Goal: Answer question/provide support: Ask a question

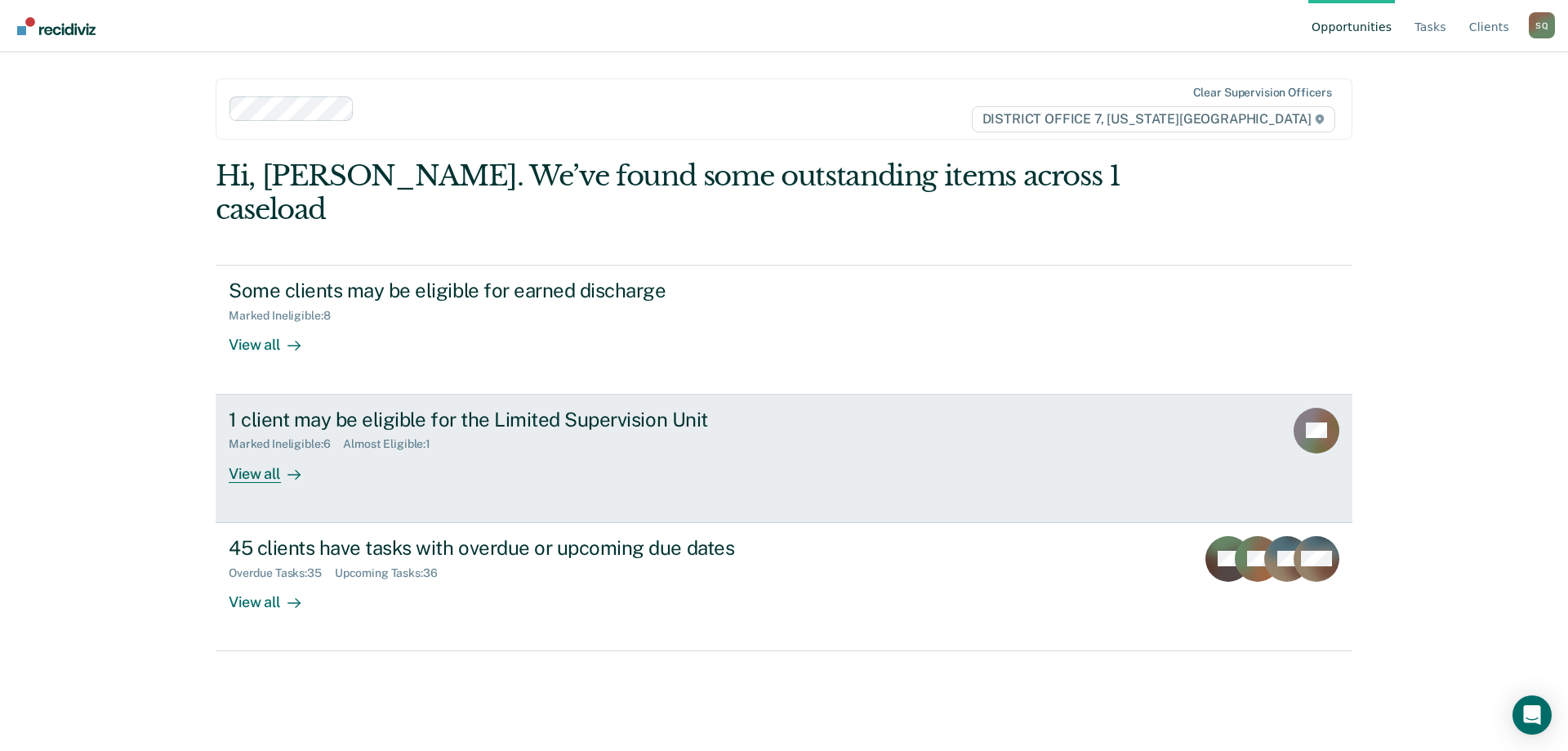
click at [417, 463] on link "1 client may be eligible for the Limited Supervision Unit Marked Ineligible : 6…" at bounding box center [784, 458] width 1137 height 128
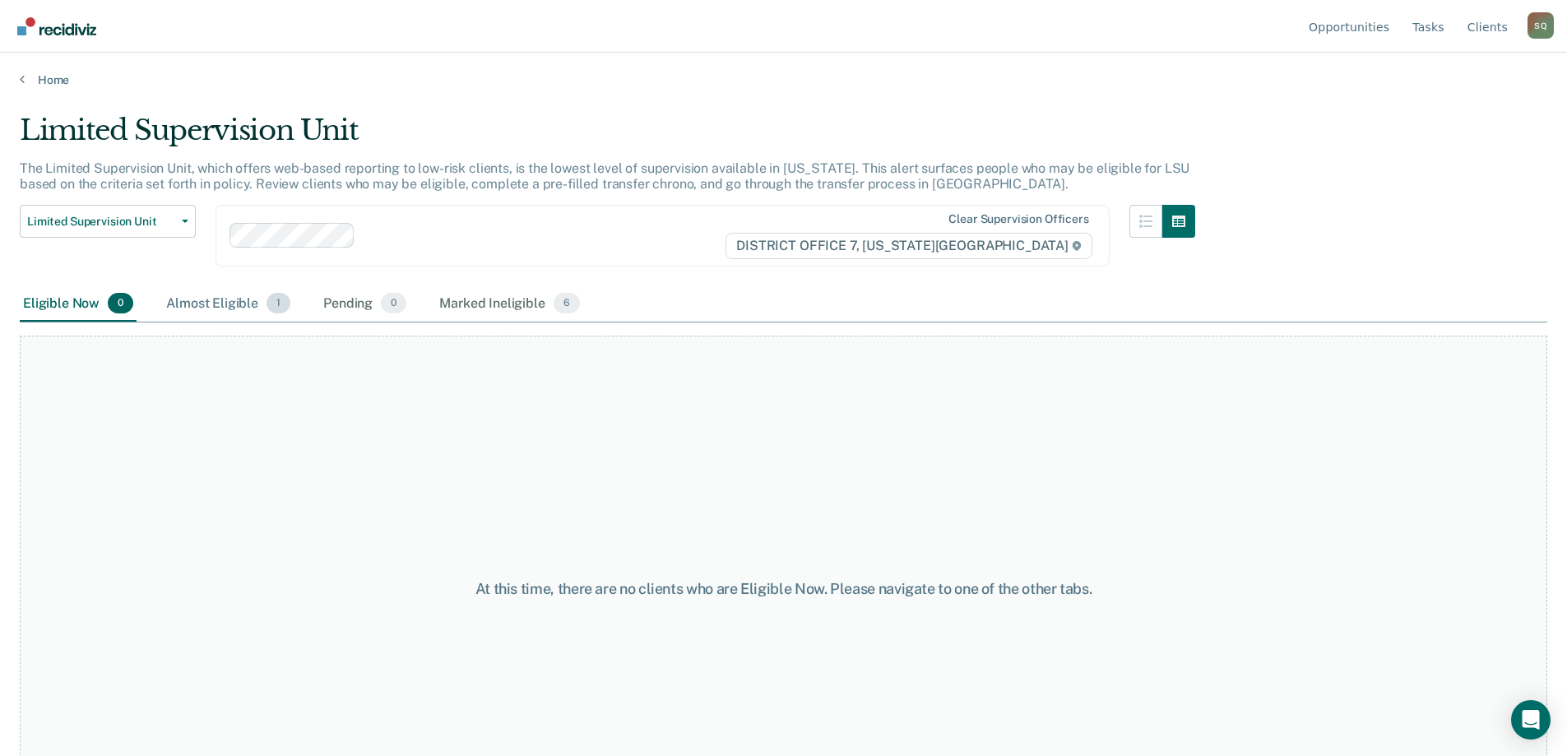
click at [230, 307] on div "Almost Eligible 1" at bounding box center [228, 304] width 131 height 36
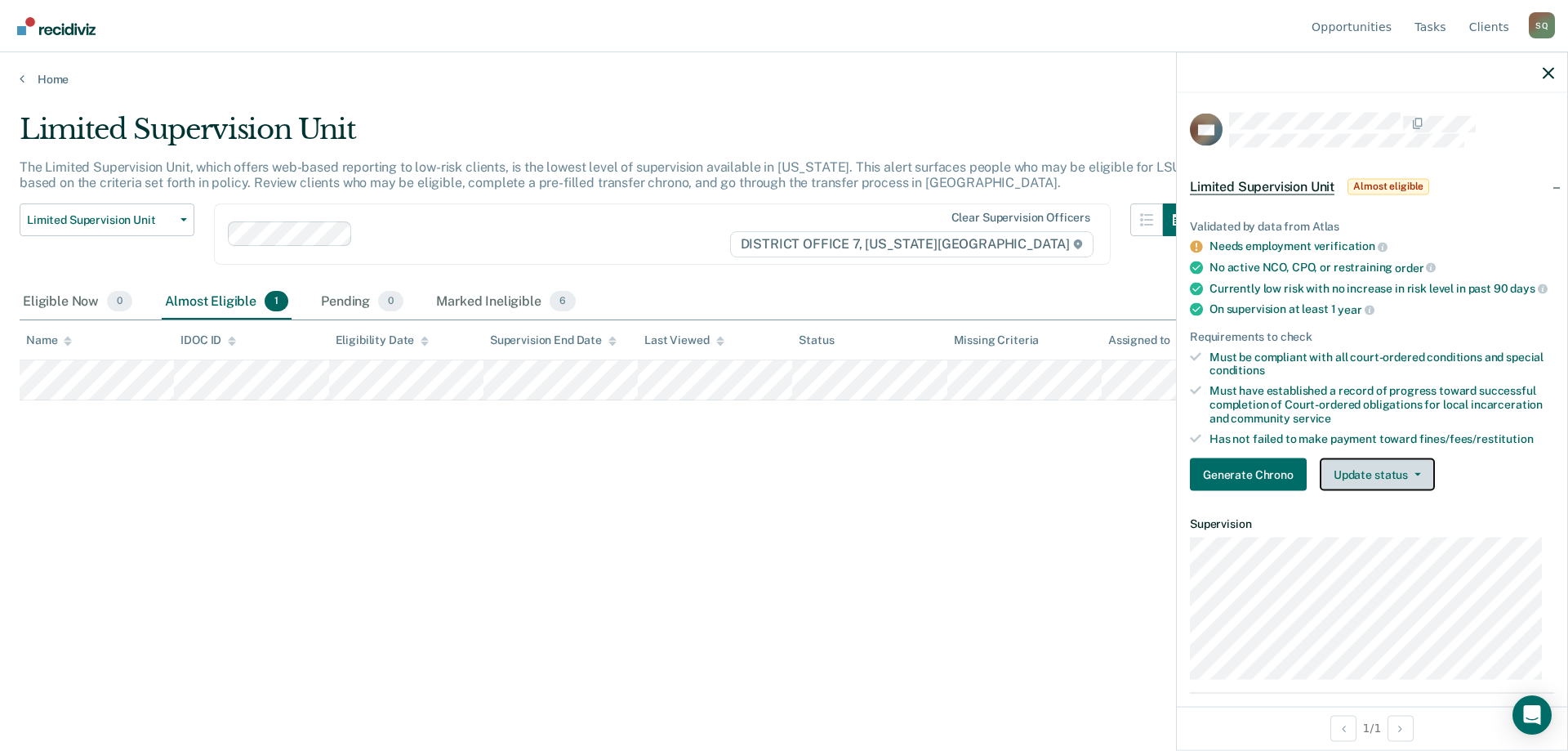
click at [1405, 491] on button "Update status" at bounding box center [1377, 474] width 115 height 33
click at [1537, 718] on icon "Open Intercom Messenger" at bounding box center [1531, 714] width 21 height 21
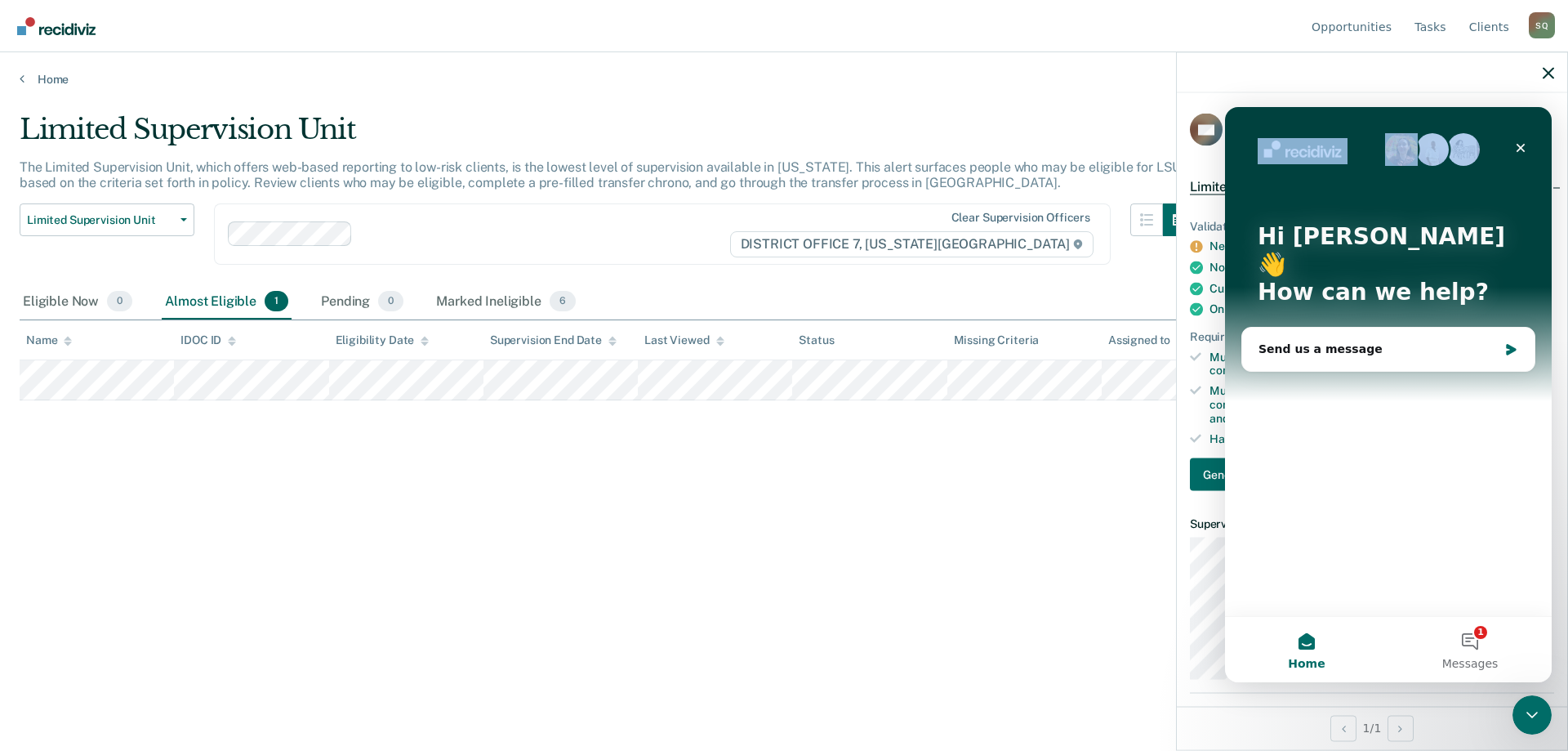
drag, startPoint x: 1325, startPoint y: 122, endPoint x: 1992, endPoint y: 306, distance: 691.9
click at [1225, 200] on html "Hi [PERSON_NAME] 👋 How can we help? Send us a message Home 1 Messages Drop file…" at bounding box center [1388, 394] width 327 height 575
click at [1384, 341] on div "Send us a message" at bounding box center [1378, 349] width 239 height 17
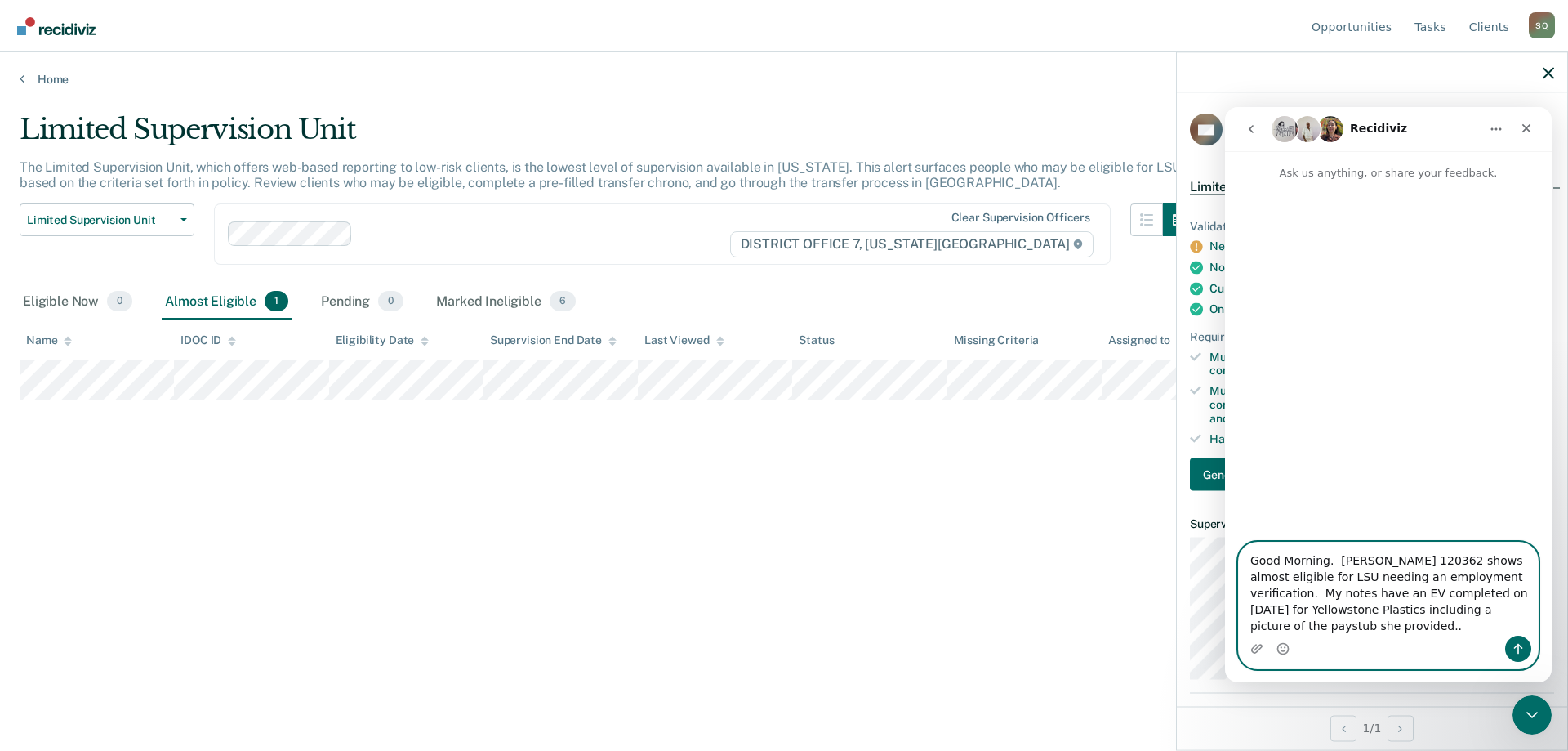
type textarea "Good Morning. [PERSON_NAME] 120362 shows almost eligible for LSU needing an emp…"
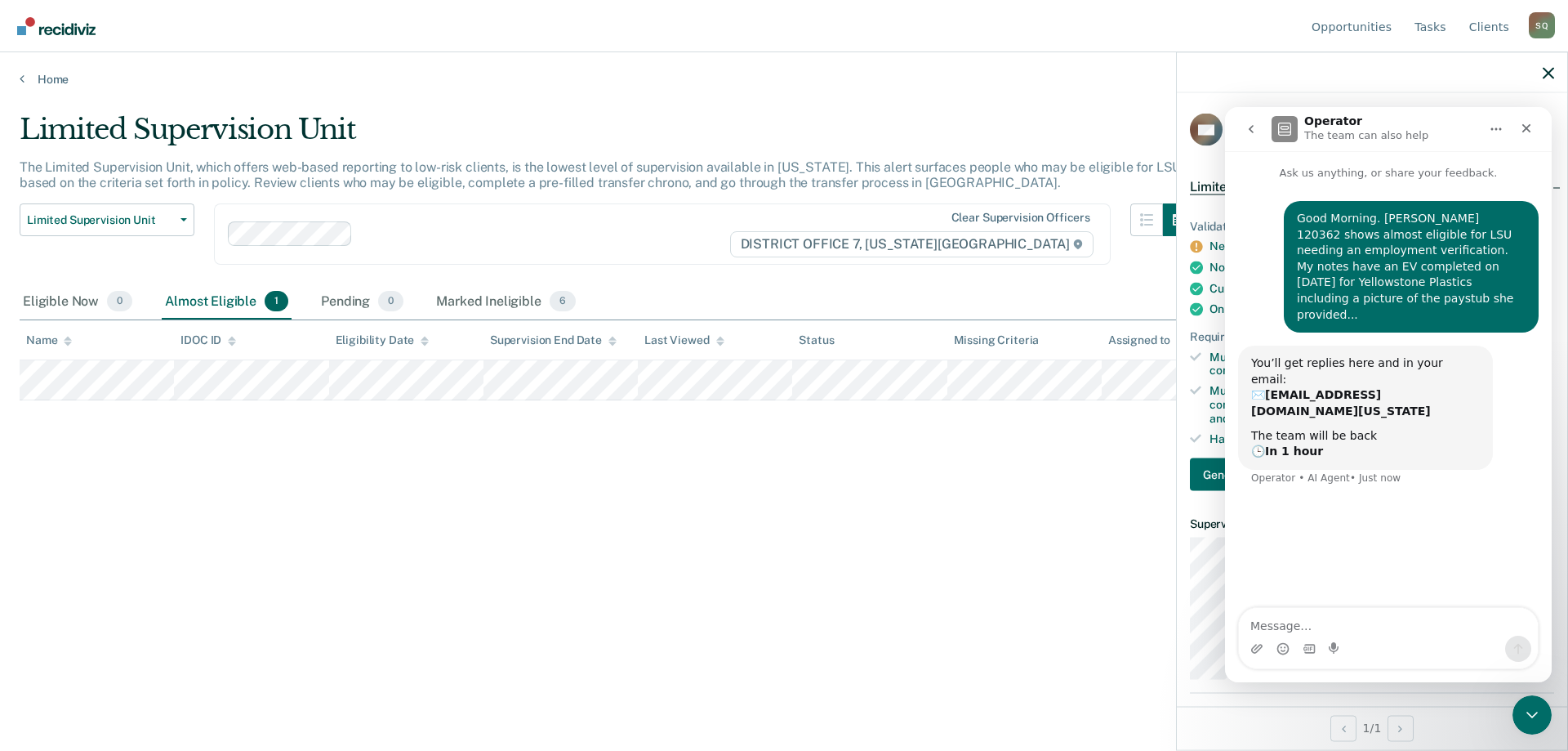
click at [404, 490] on div "Limited Supervision Unit The Limited Supervision Unit, which offers web-based r…" at bounding box center [784, 371] width 1529 height 516
click at [49, 83] on link "Home" at bounding box center [784, 78] width 1529 height 15
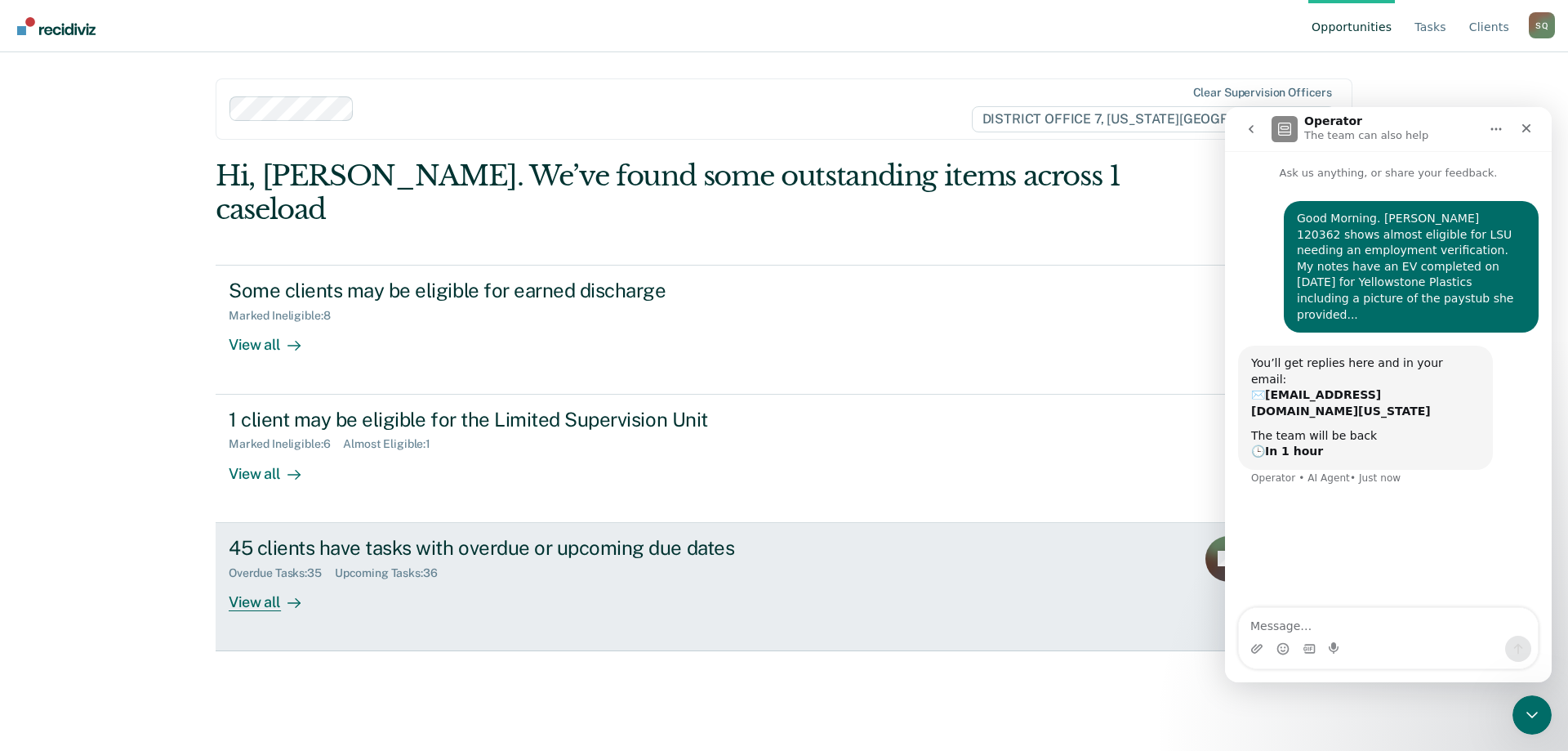
click at [483, 557] on div "45 clients have tasks with overdue or upcoming due dates Overdue Tasks : 35 Upc…" at bounding box center [534, 574] width 613 height 75
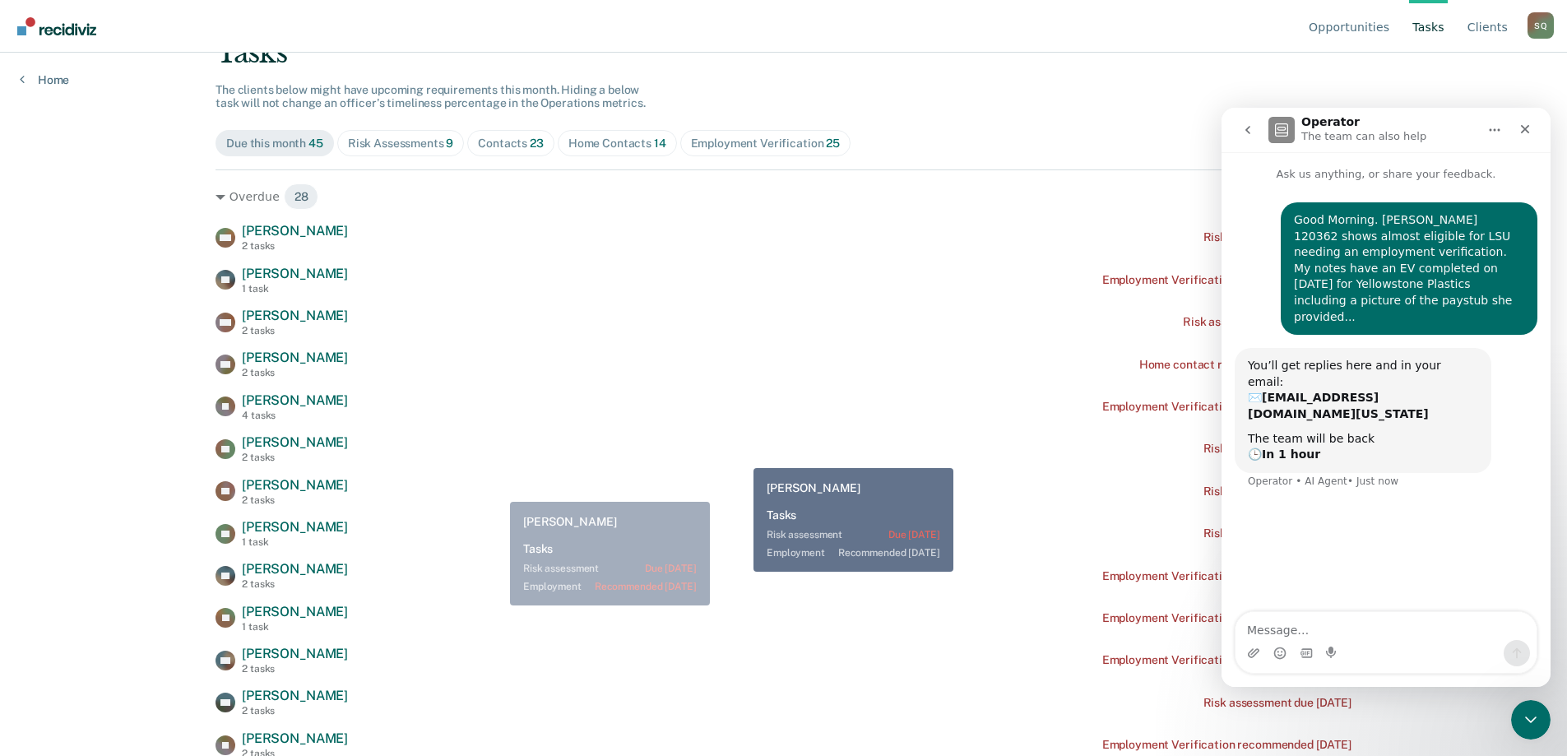
scroll to position [165, 0]
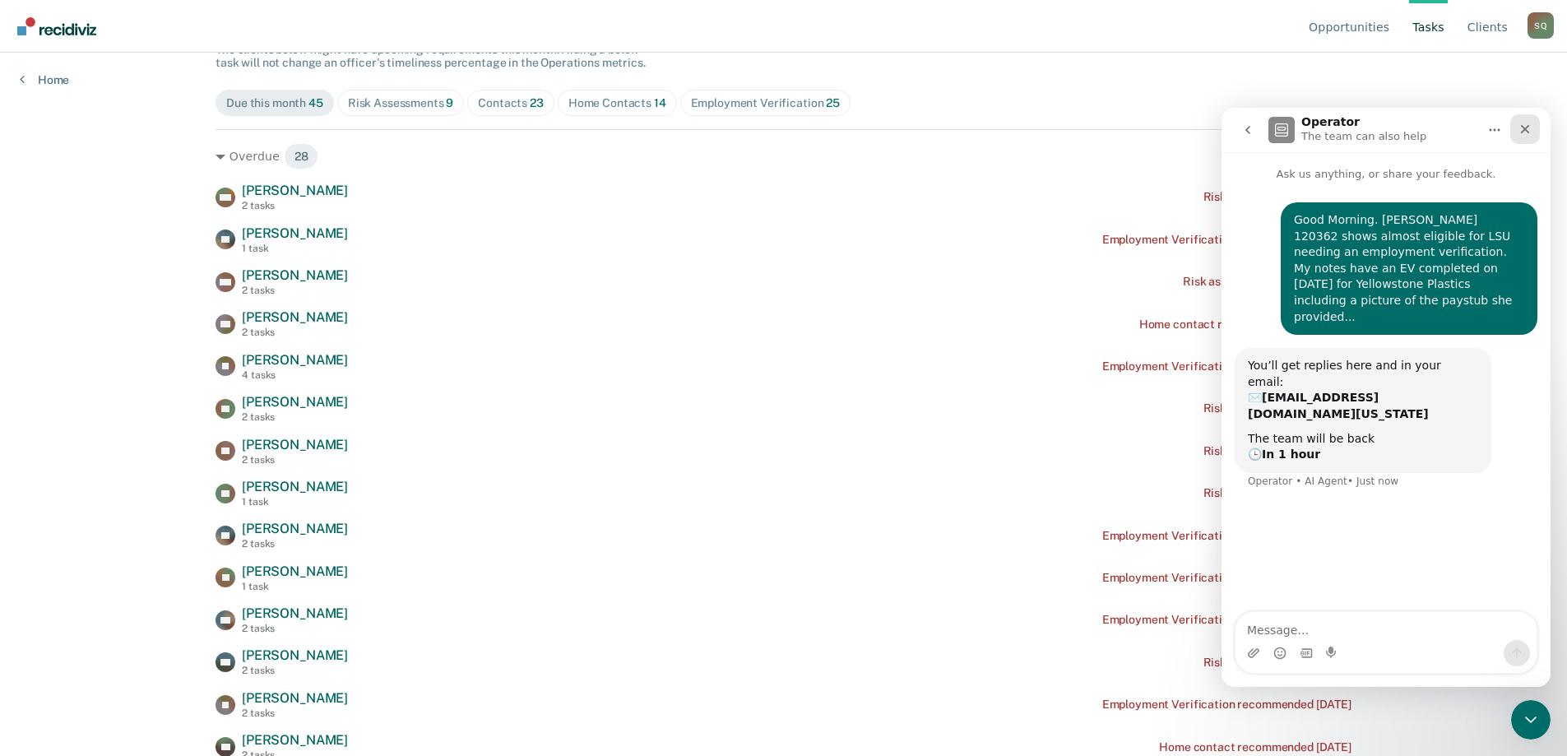
click at [1532, 128] on div "Close" at bounding box center [1525, 129] width 30 height 30
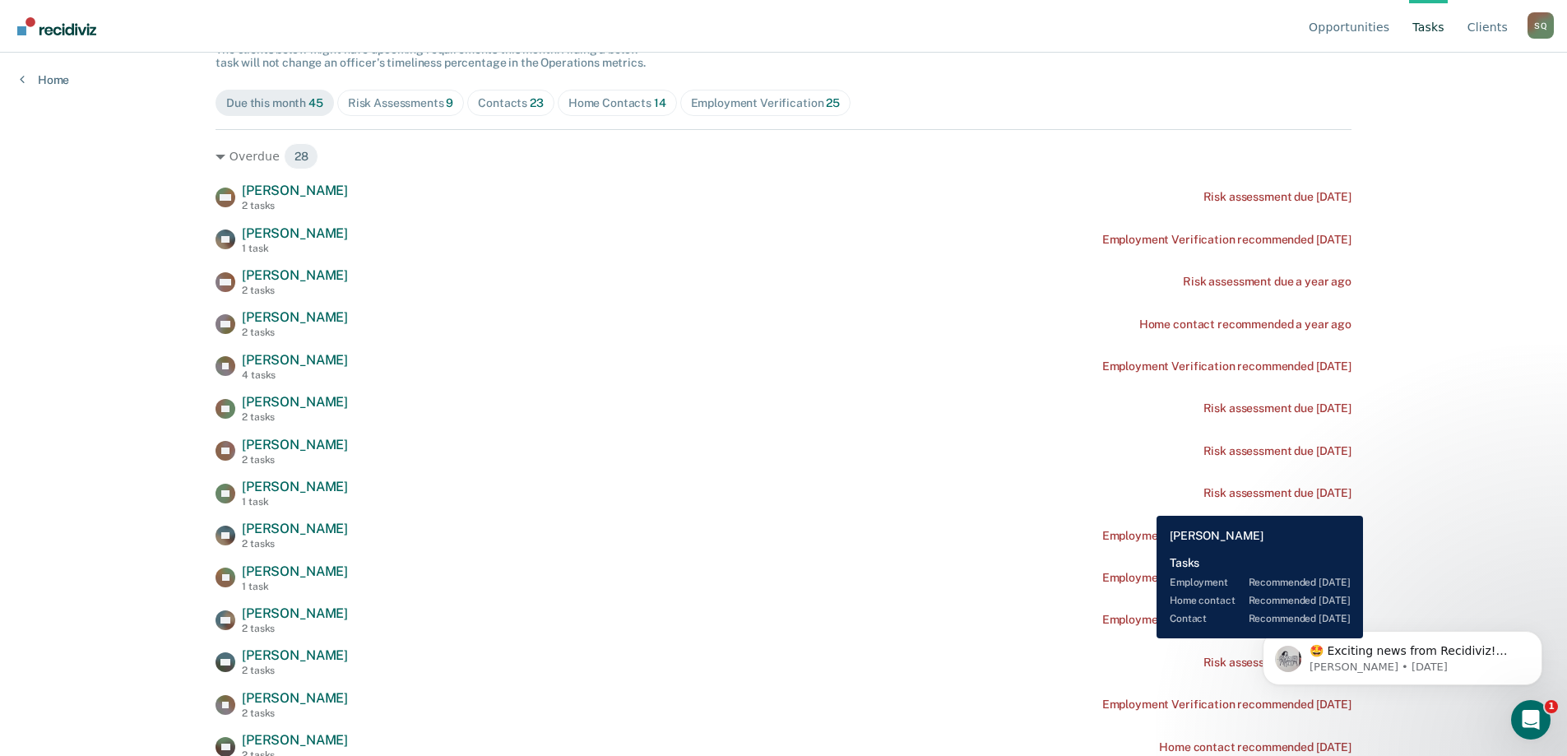
scroll to position [0, 0]
